Goal: Find specific page/section

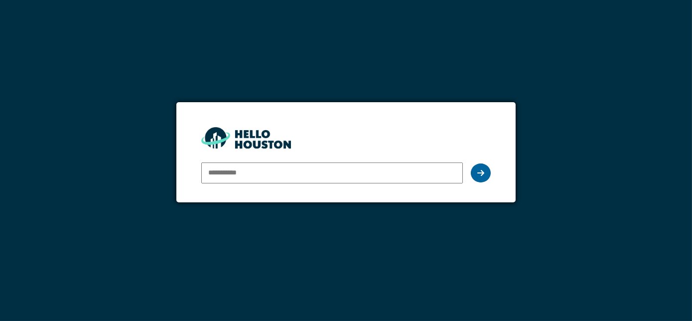
type input "**********"
click at [484, 174] on icon at bounding box center [481, 173] width 7 height 8
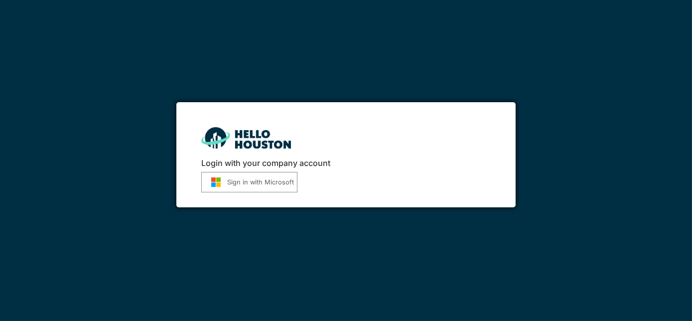
click at [282, 177] on button "Sign in with Microsoft" at bounding box center [249, 182] width 96 height 20
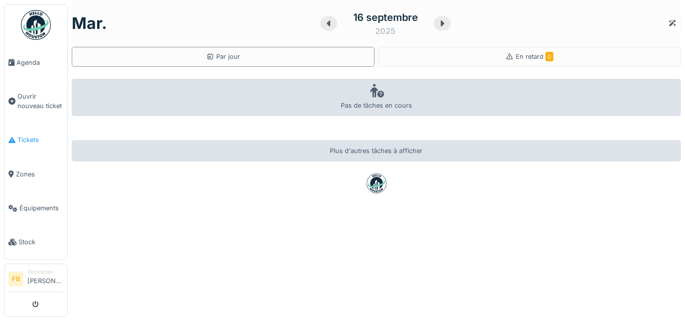
click at [20, 143] on link "Tickets" at bounding box center [35, 140] width 63 height 34
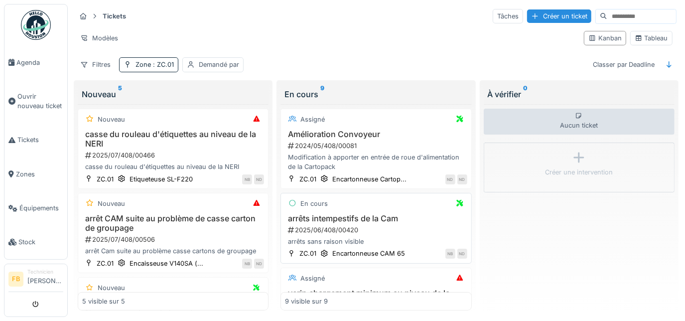
click at [327, 209] on div "En cours arrêts intempestifs de la Cam 2025/06/408/00420 arrêts sans raison vis…" at bounding box center [376, 228] width 191 height 71
click at [327, 215] on h3 "arrêts intempestifs de la Cam" at bounding box center [376, 218] width 182 height 9
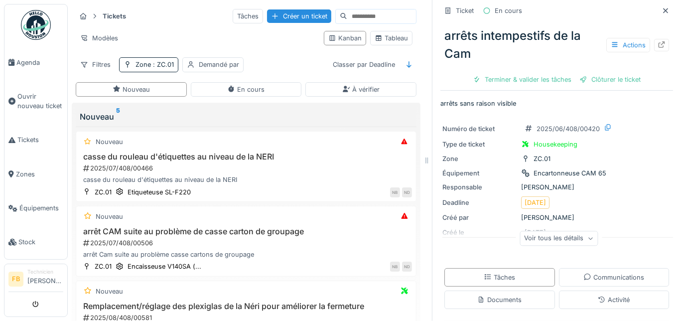
scroll to position [1, 0]
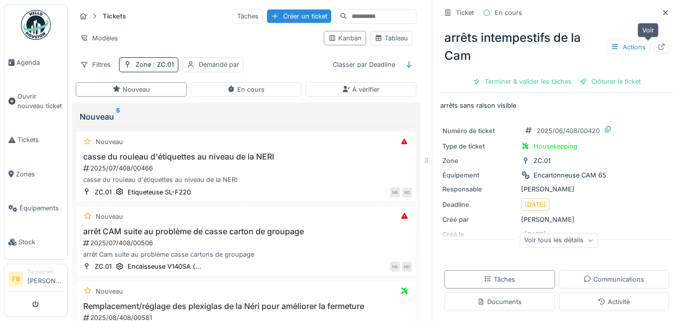
click at [659, 45] on icon at bounding box center [662, 46] width 6 height 6
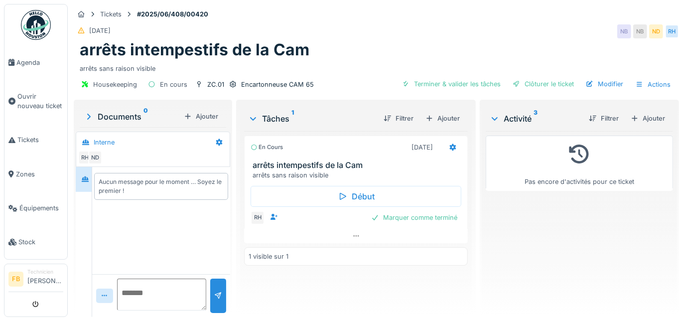
click at [218, 167] on div "Aucun message pour le moment … Soyez le premier !" at bounding box center [161, 186] width 138 height 39
drag, startPoint x: 232, startPoint y: 163, endPoint x: 284, endPoint y: 165, distance: 51.9
click at [284, 165] on h3 "arrêts intempestifs de la Cam" at bounding box center [358, 165] width 211 height 9
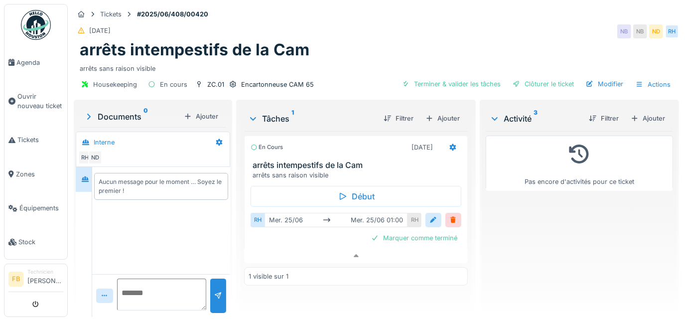
click at [288, 161] on h3 "arrêts intempestifs de la Cam" at bounding box center [358, 165] width 211 height 9
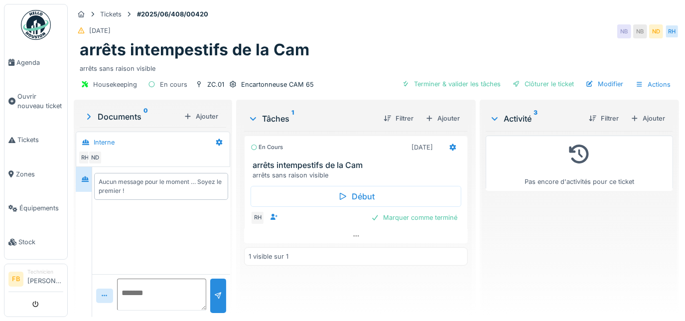
click at [288, 161] on h3 "arrêts intempestifs de la Cam" at bounding box center [358, 165] width 211 height 9
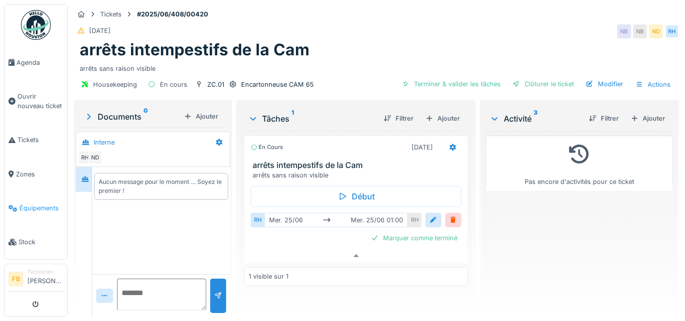
click at [36, 206] on link "Équipements" at bounding box center [35, 208] width 63 height 34
